Goal: Find specific page/section: Find specific page/section

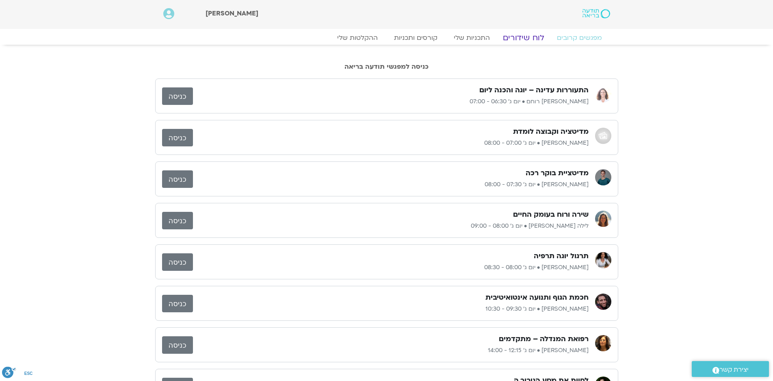
click at [528, 38] on link "לוח שידורים" at bounding box center [523, 38] width 61 height 10
click at [518, 35] on link "לוח שידורים" at bounding box center [523, 38] width 61 height 10
click at [523, 35] on link "לוח שידורים" at bounding box center [523, 38] width 61 height 10
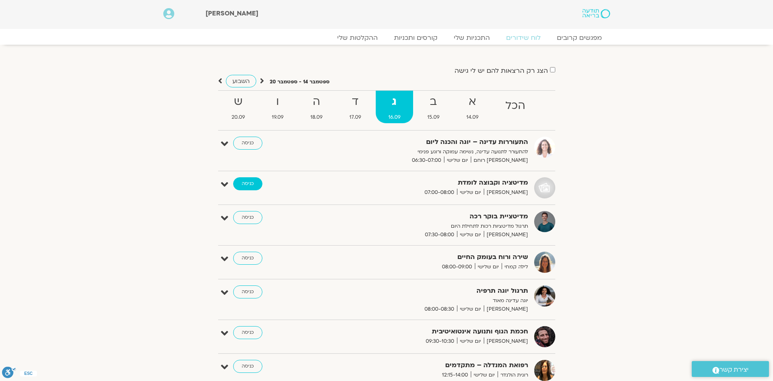
click at [247, 183] on link "כניסה" at bounding box center [247, 183] width 29 height 13
click at [434, 98] on strong "ב" at bounding box center [433, 102] width 37 height 18
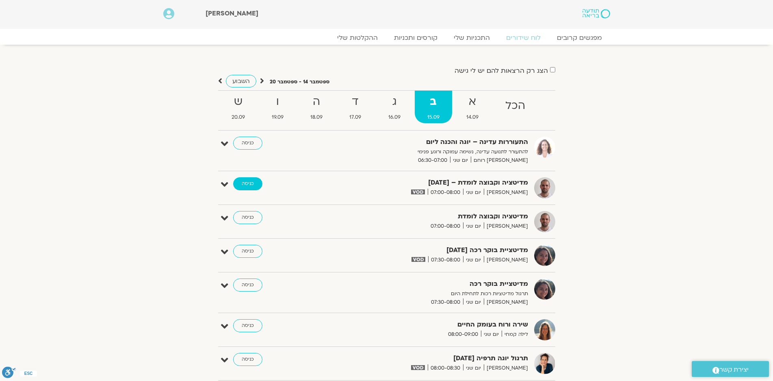
click at [247, 182] on link "כניסה" at bounding box center [247, 183] width 29 height 13
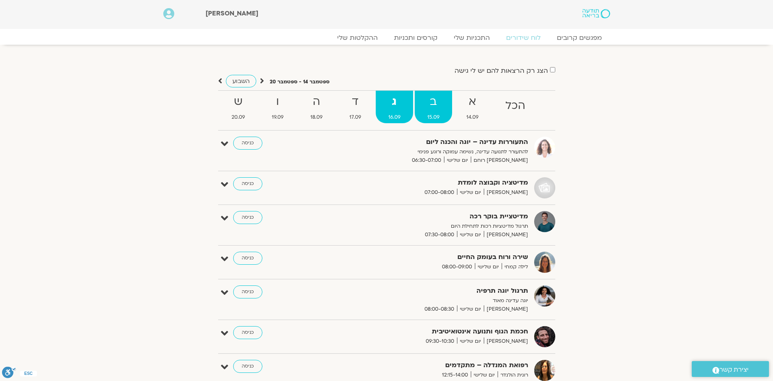
click at [436, 100] on strong "ב" at bounding box center [433, 102] width 37 height 18
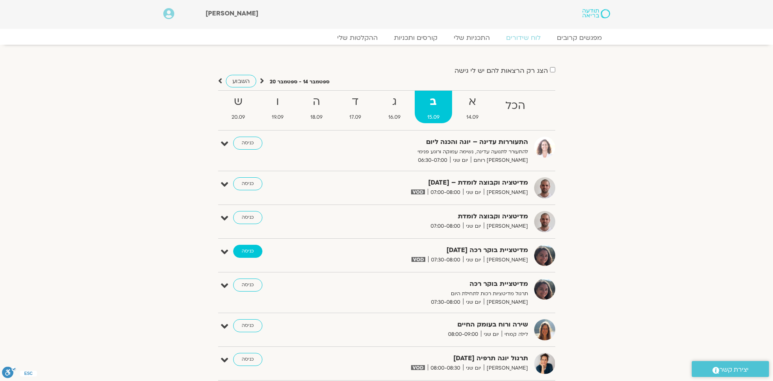
click at [250, 253] on link "כניסה" at bounding box center [247, 251] width 29 height 13
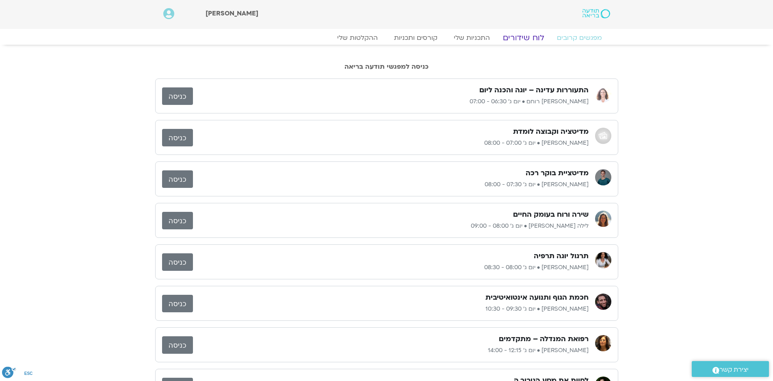
click at [527, 35] on link "לוח שידורים" at bounding box center [523, 38] width 61 height 10
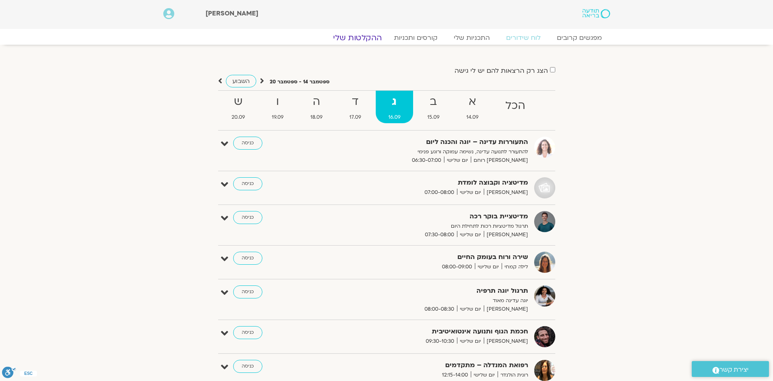
click at [364, 40] on link "ההקלטות שלי" at bounding box center [357, 38] width 68 height 10
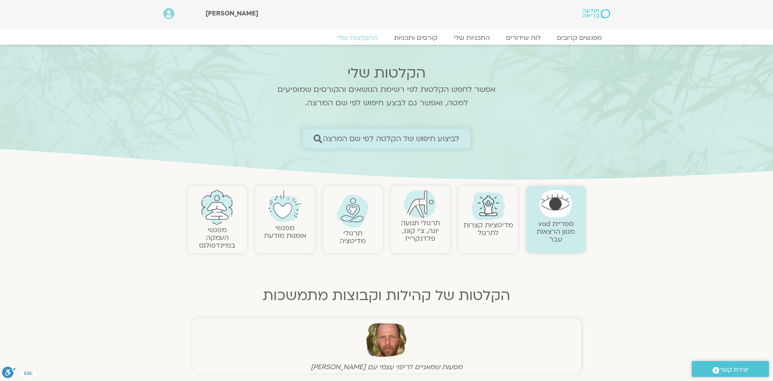
click at [391, 134] on span "לביצוע חיפוש של הקלטה לפי שם המרצה" at bounding box center [391, 138] width 137 height 9
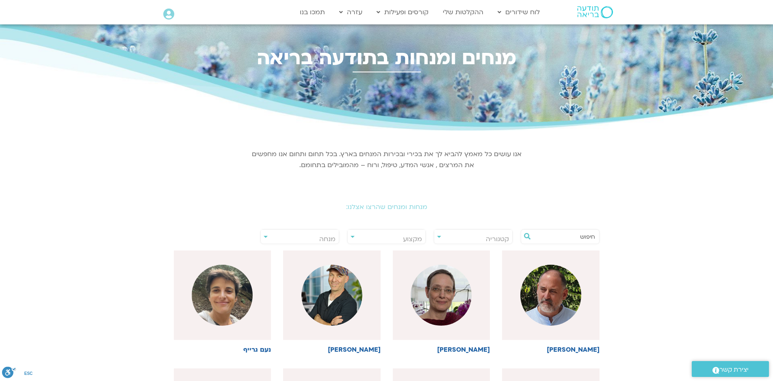
click at [587, 238] on input "text" at bounding box center [565, 237] width 62 height 14
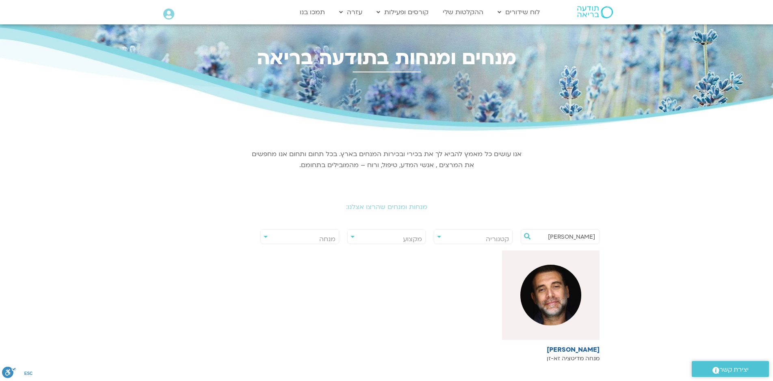
type input "[PERSON_NAME]"
